Goal: Find contact information: Find contact information

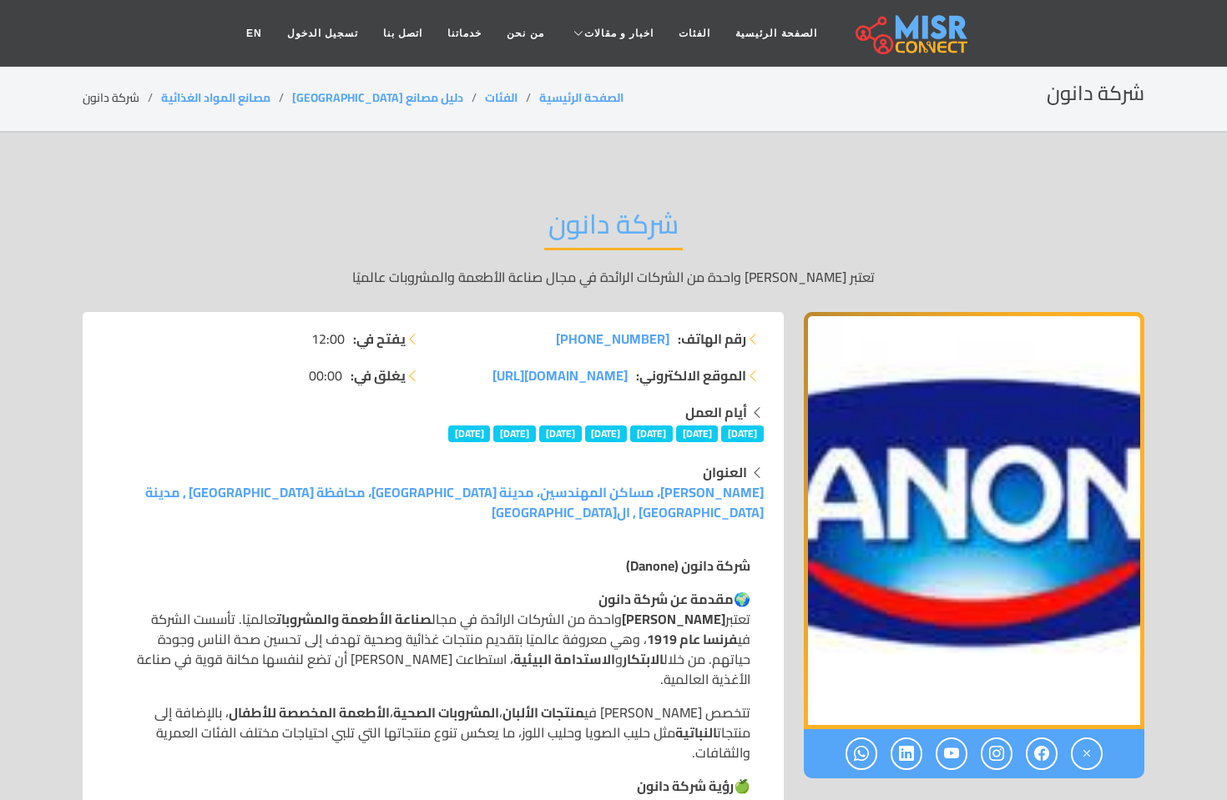
drag, startPoint x: 627, startPoint y: 376, endPoint x: 455, endPoint y: 369, distance: 172.9
click at [455, 369] on li "الموقع الالكتروني: [DOMAIN_NAME][URL]" at bounding box center [603, 375] width 320 height 20
copy span "[DOMAIN_NAME][URL]"
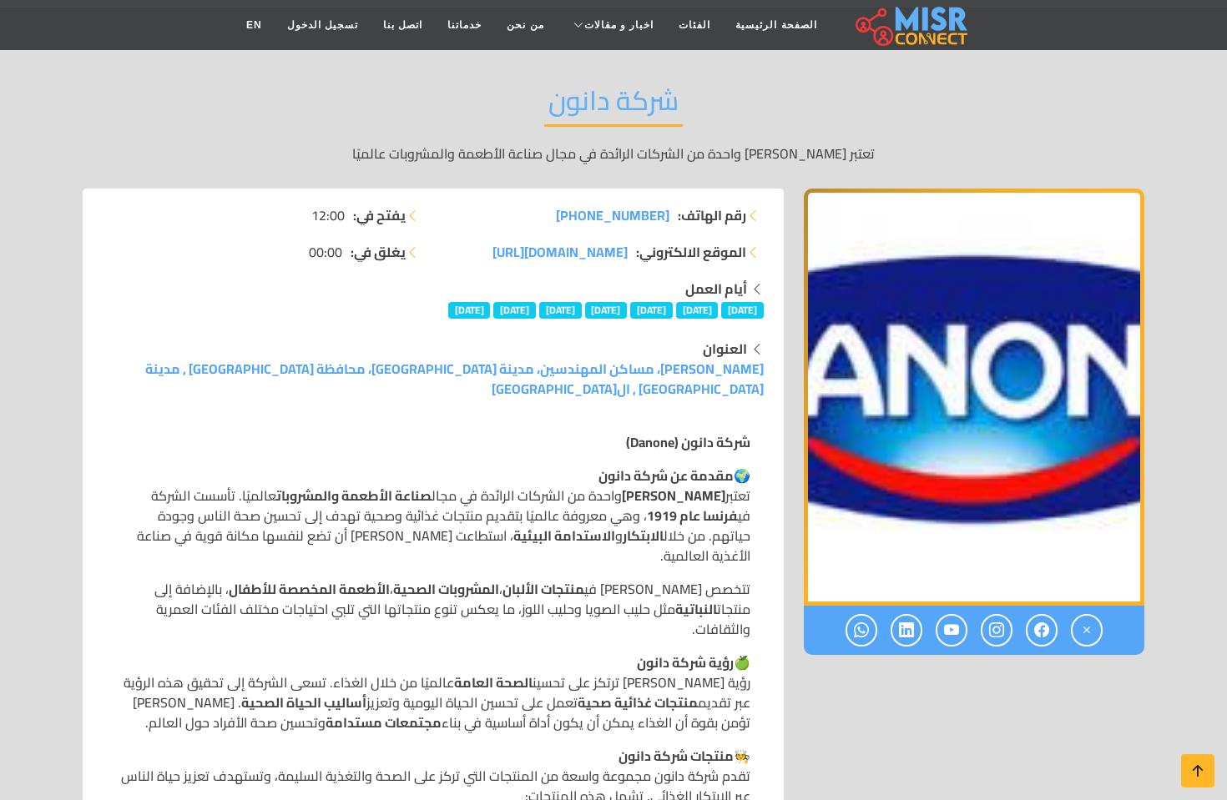
scroll to position [167, 0]
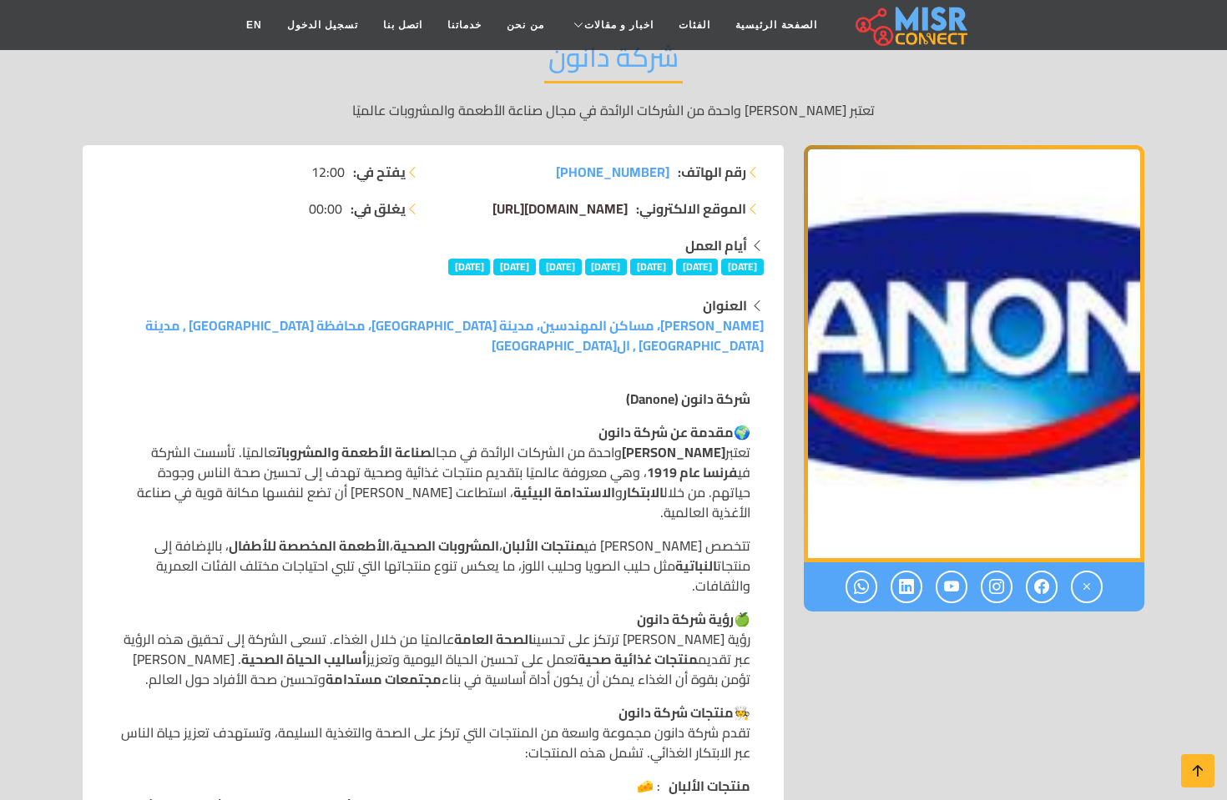
click at [598, 204] on span "[DOMAIN_NAME][URL]" at bounding box center [559, 208] width 135 height 25
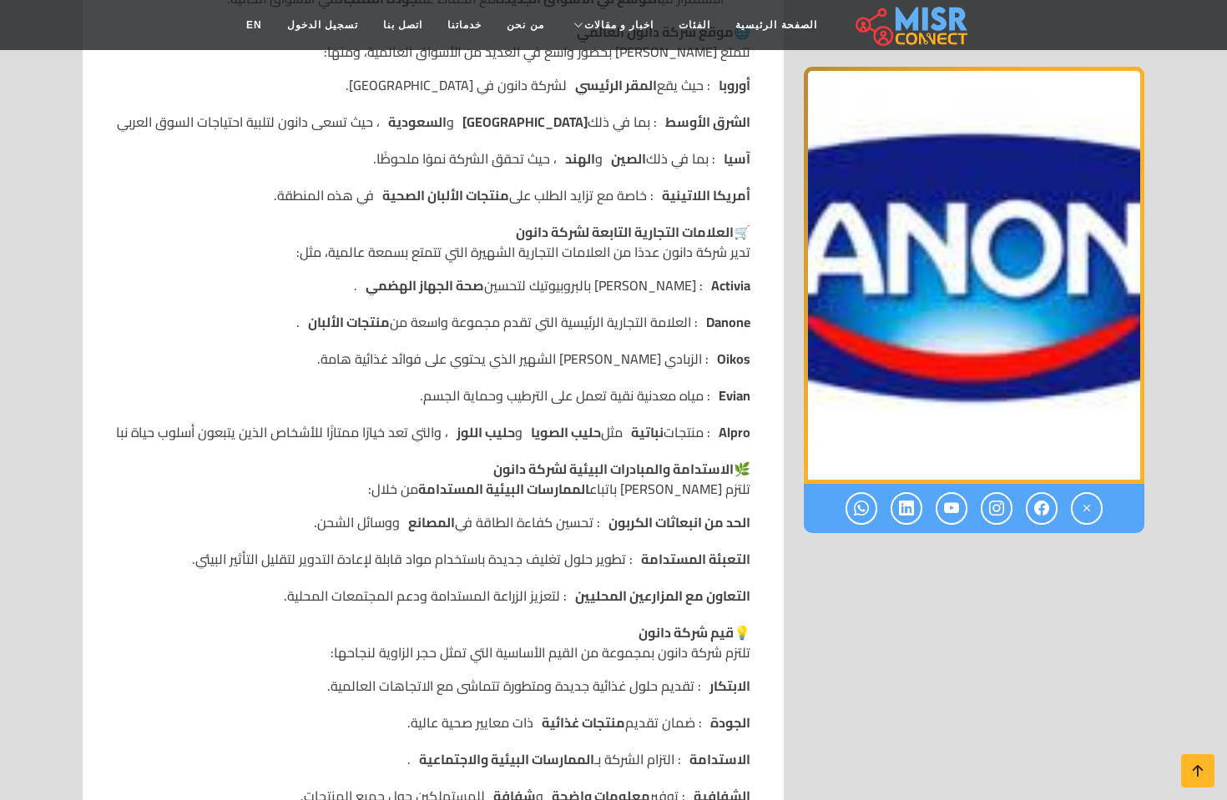
scroll to position [1585, 0]
